Goal: Task Accomplishment & Management: Complete application form

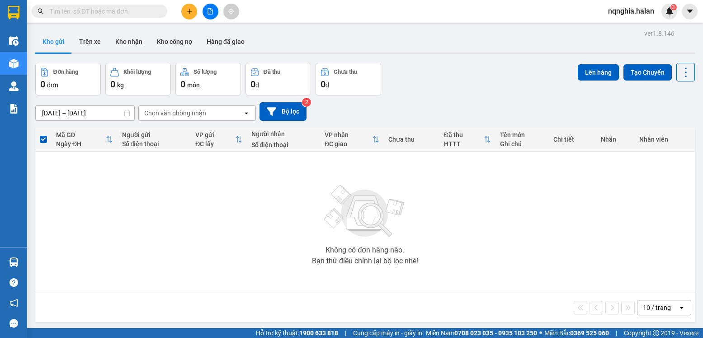
click at [133, 16] on input "text" at bounding box center [103, 11] width 107 height 10
click at [107, 10] on input "text" at bounding box center [103, 11] width 107 height 10
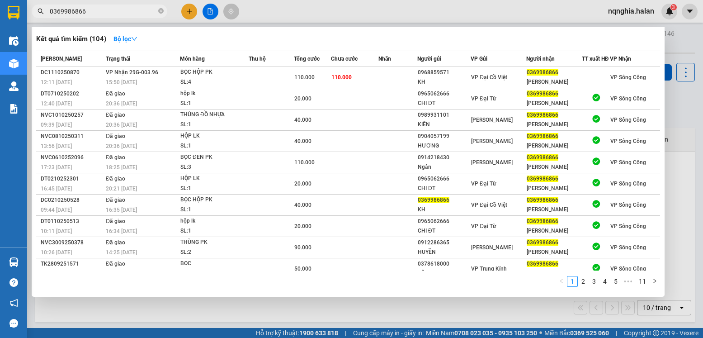
type input "0369986866"
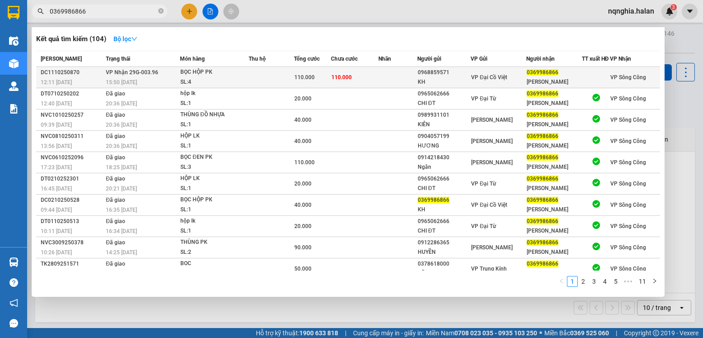
click at [213, 77] on div "BỌC HỘP PK" at bounding box center [214, 72] width 68 height 10
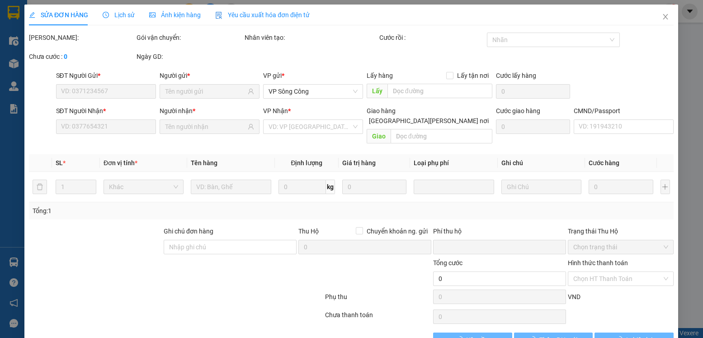
type input "0968859571"
type input "KH"
type input "0369986866"
type input "[PERSON_NAME]"
type input "0"
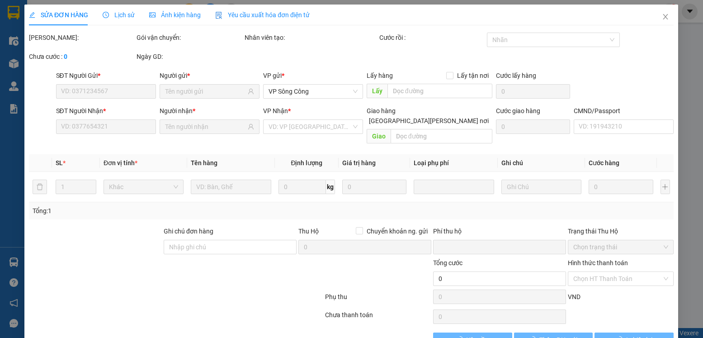
type input "110.000"
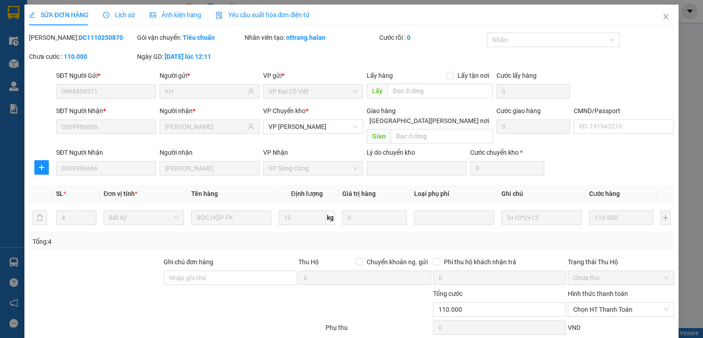
scroll to position [47, 0]
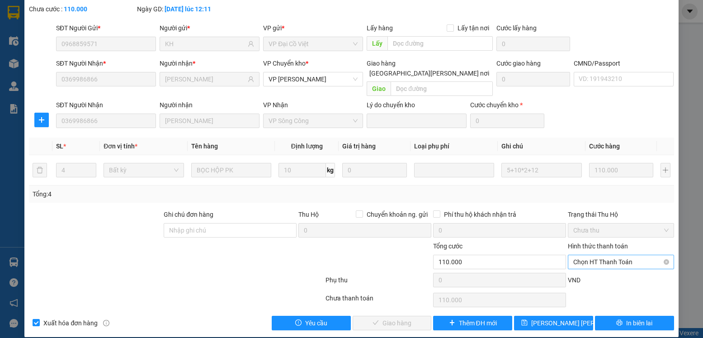
click at [592, 255] on span "Chọn HT Thanh Toán" at bounding box center [620, 262] width 95 height 14
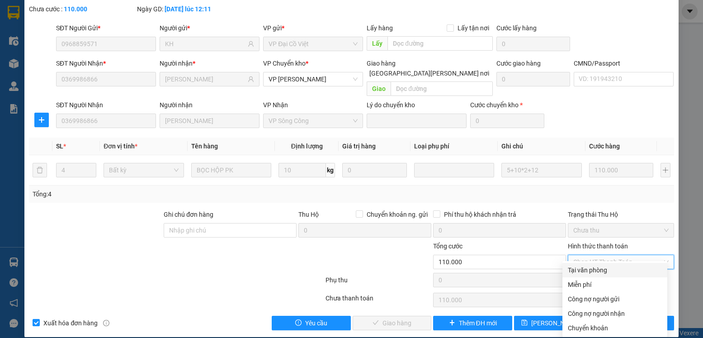
click at [591, 269] on div "Tại văn phòng" at bounding box center [615, 270] width 94 height 10
type input "0"
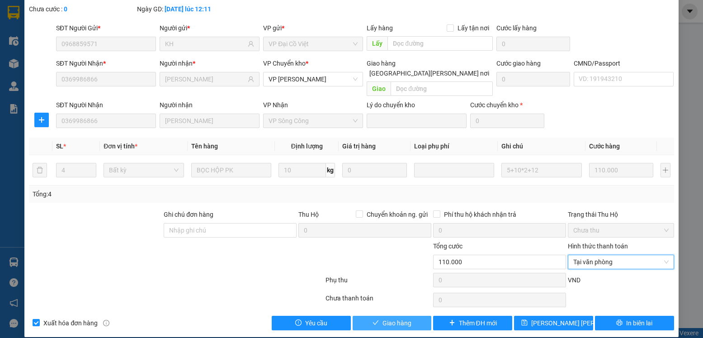
click at [419, 317] on button "Giao hàng" at bounding box center [392, 323] width 79 height 14
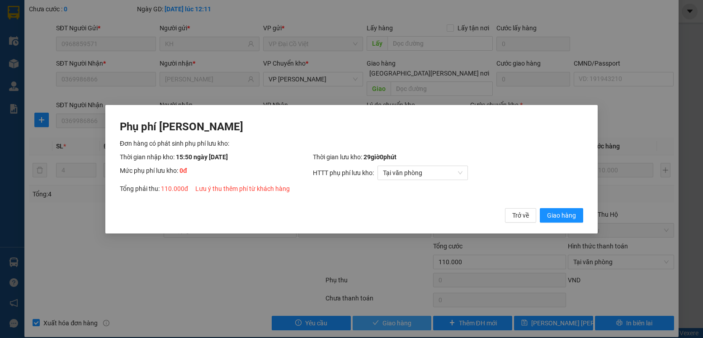
click at [540, 208] on button "Giao hàng" at bounding box center [561, 215] width 43 height 14
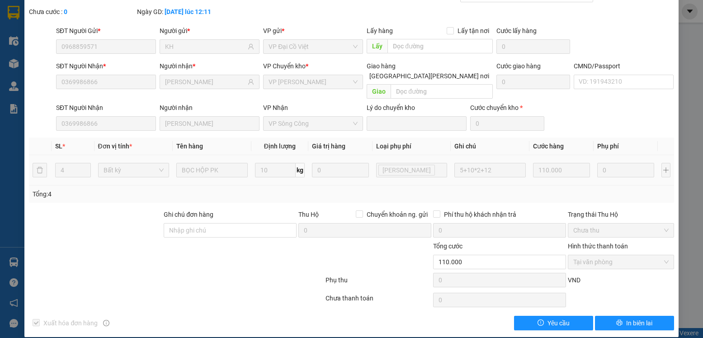
scroll to position [0, 0]
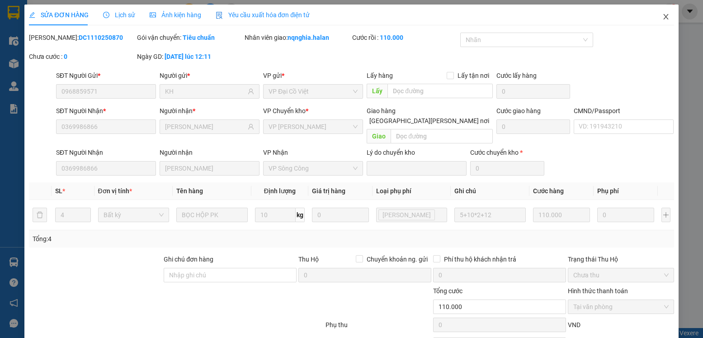
click at [663, 16] on icon "close" at bounding box center [665, 16] width 5 height 5
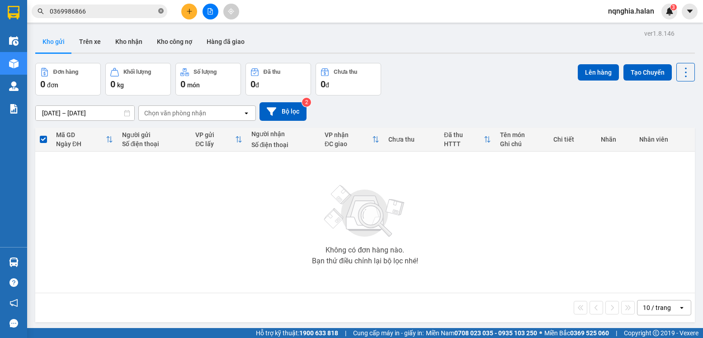
click at [163, 12] on icon "close-circle" at bounding box center [160, 10] width 5 height 5
click at [129, 12] on input "text" at bounding box center [103, 11] width 107 height 10
click at [128, 12] on input "text" at bounding box center [103, 11] width 107 height 10
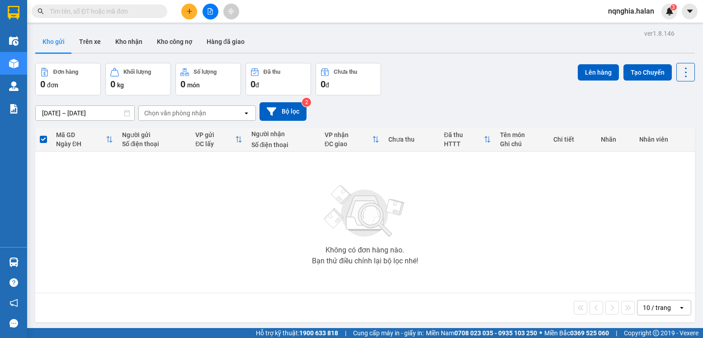
click at [128, 12] on input "text" at bounding box center [103, 11] width 107 height 10
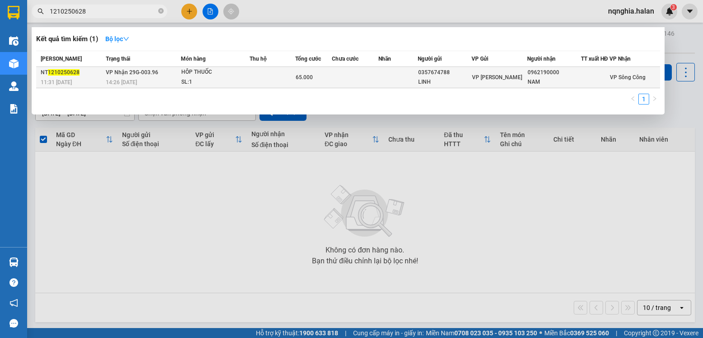
type input "1210250628"
click at [178, 85] on div "14:26 [DATE]" at bounding box center [143, 82] width 75 height 10
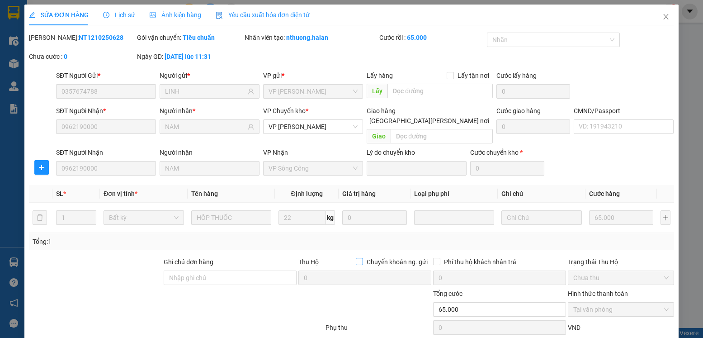
type input "0357674788"
type input "LINH"
type input "0962190000"
type input "NAM"
type input "0"
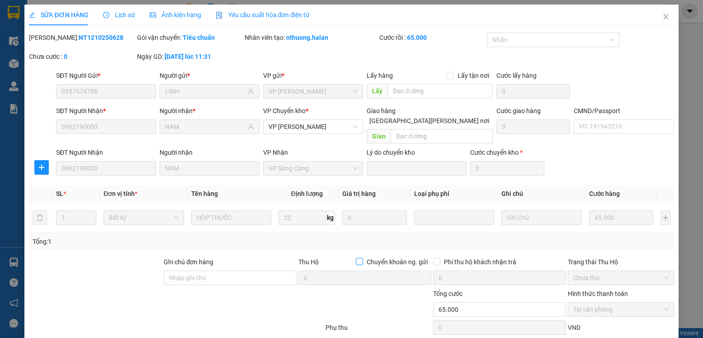
type input "65.000"
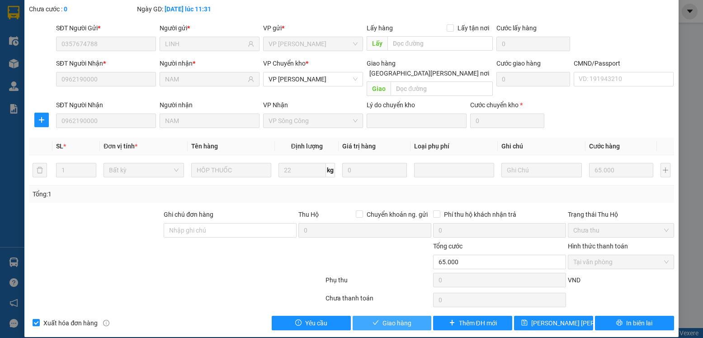
click at [395, 318] on span "Giao hàng" at bounding box center [397, 323] width 29 height 10
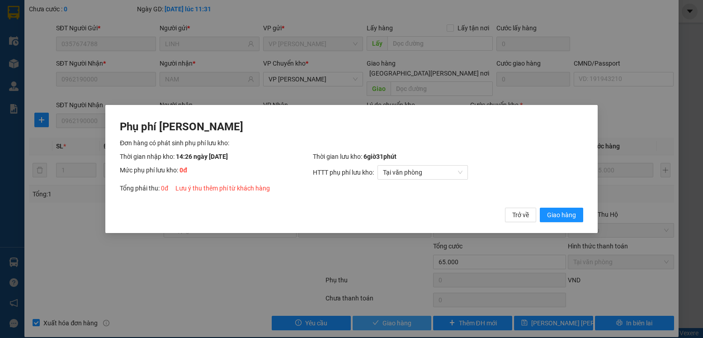
click at [540, 208] on button "Giao hàng" at bounding box center [561, 215] width 43 height 14
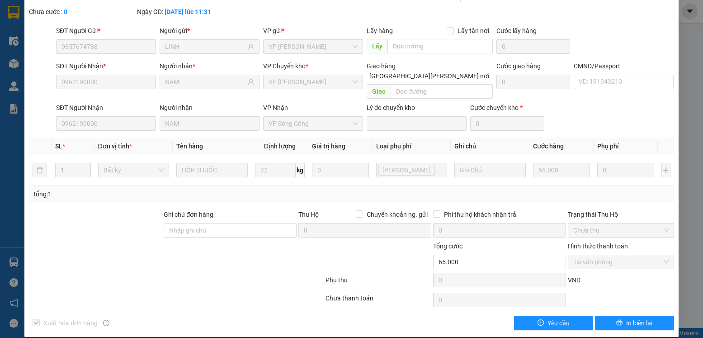
scroll to position [0, 0]
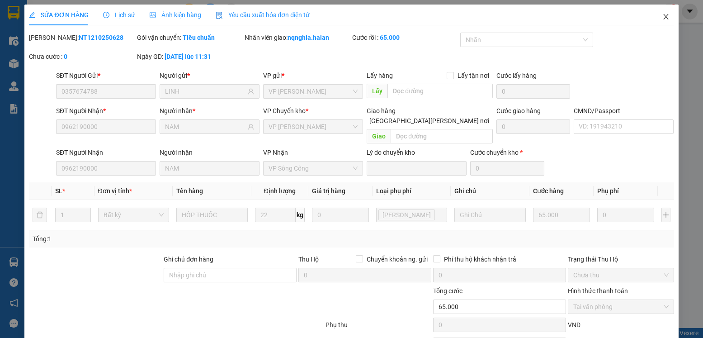
click at [663, 25] on span "Close" at bounding box center [665, 17] width 25 height 25
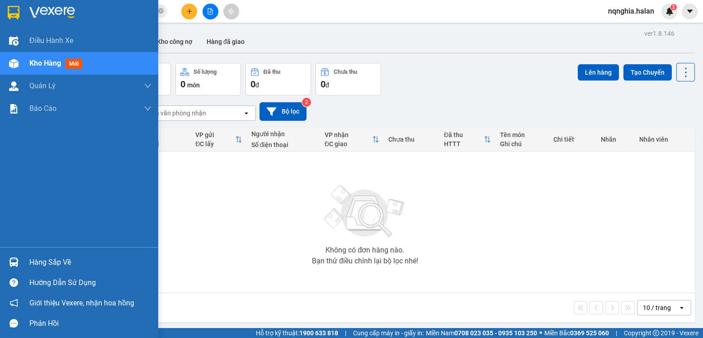
click at [17, 264] on img at bounding box center [13, 261] width 9 height 9
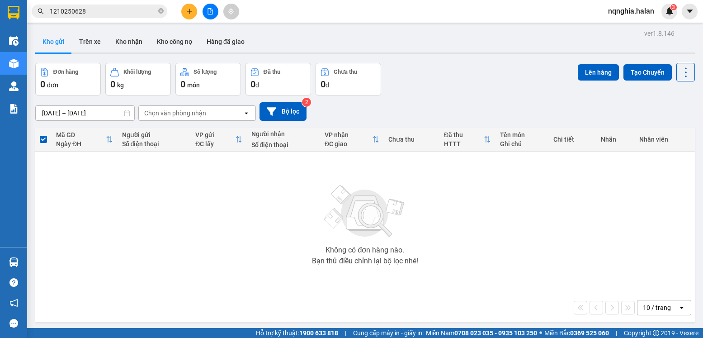
click at [287, 180] on section "Kết quả [PERSON_NAME] ( 1 ) Bộ lọc Mã ĐH Trạng thái Món hàng Thu hộ Tổng [PERSO…" at bounding box center [351, 169] width 703 height 338
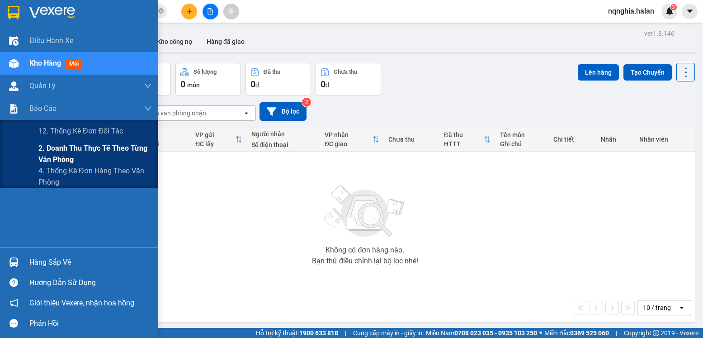
click at [43, 148] on span "2. Doanh thu thực tế theo từng văn phòng" at bounding box center [94, 153] width 113 height 23
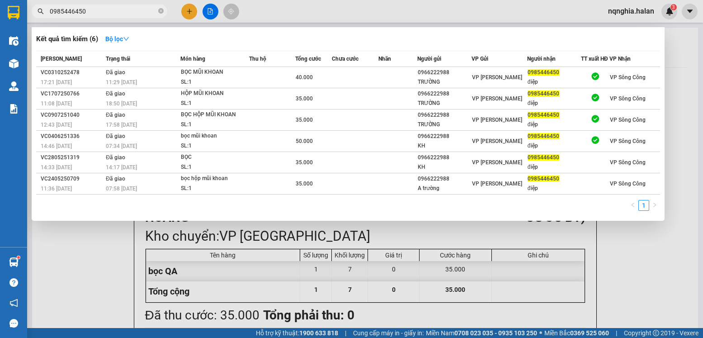
click at [97, 14] on input "0985446450" at bounding box center [103, 11] width 107 height 10
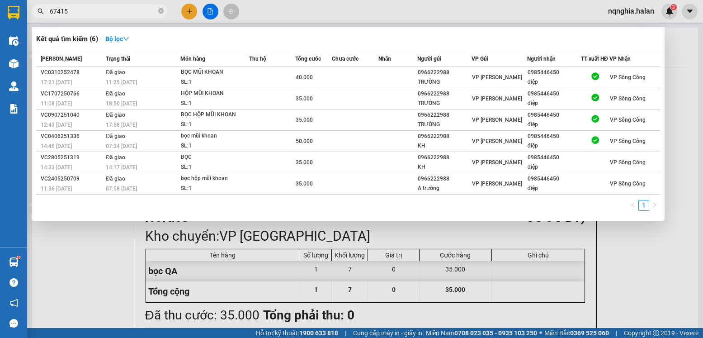
type input "674158"
